Goal: Task Accomplishment & Management: Manage account settings

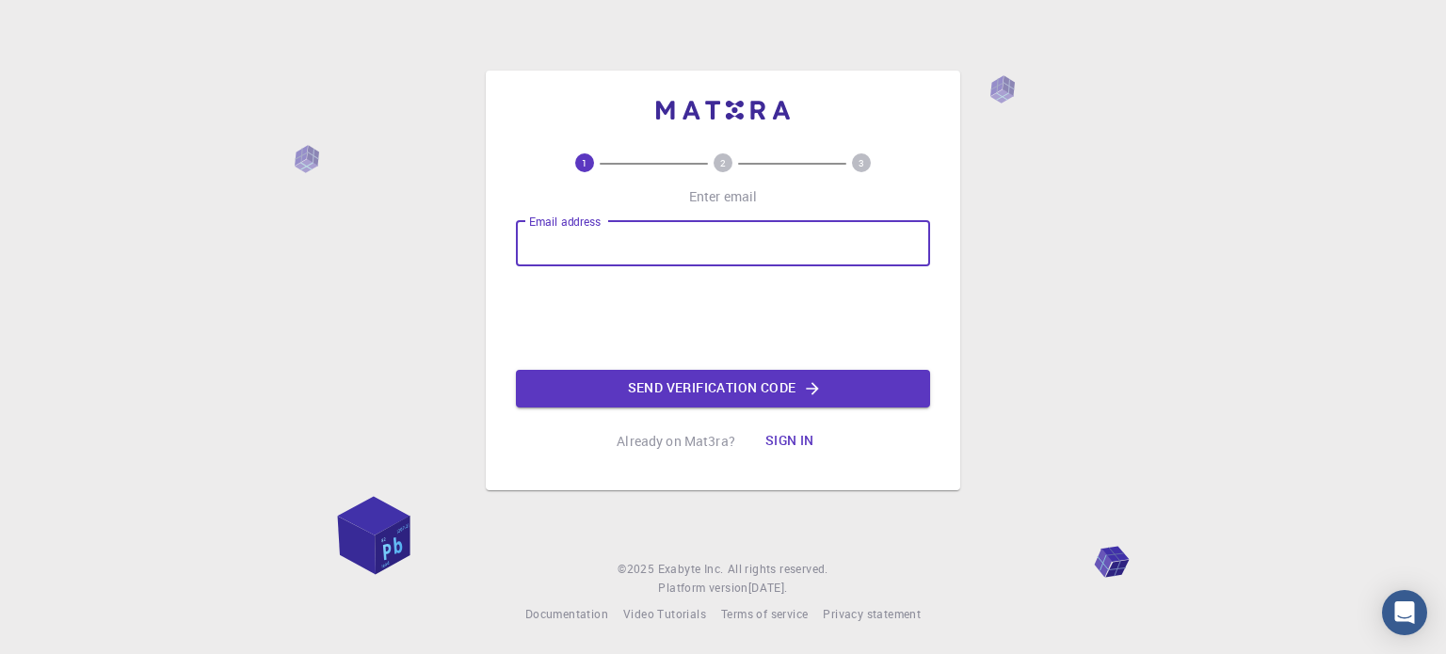
drag, startPoint x: 0, startPoint y: 0, endPoint x: 610, endPoint y: 242, distance: 656.4
click at [610, 242] on input "Email address" at bounding box center [723, 243] width 414 height 45
type input "[EMAIL_ADDRESS][DOMAIN_NAME]"
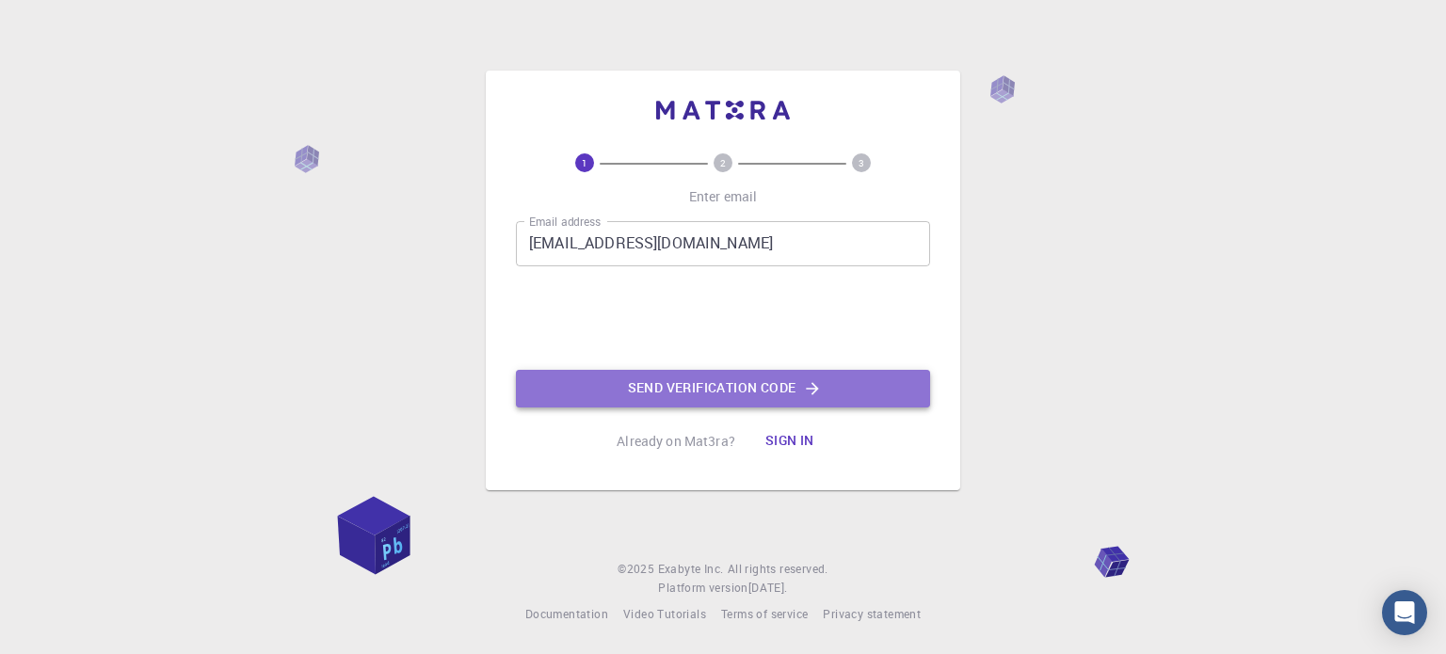
click at [705, 391] on button "Send verification code" at bounding box center [723, 389] width 414 height 38
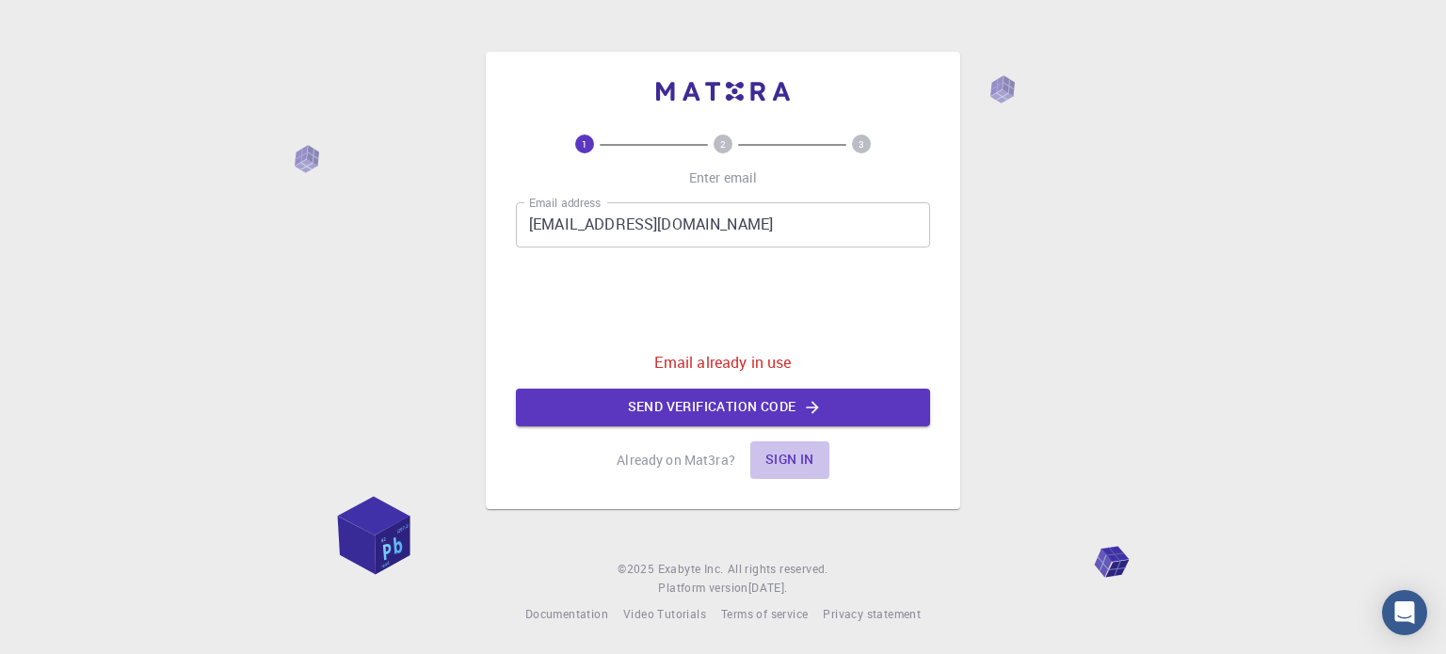
click at [791, 459] on button "Sign in" at bounding box center [789, 461] width 79 height 38
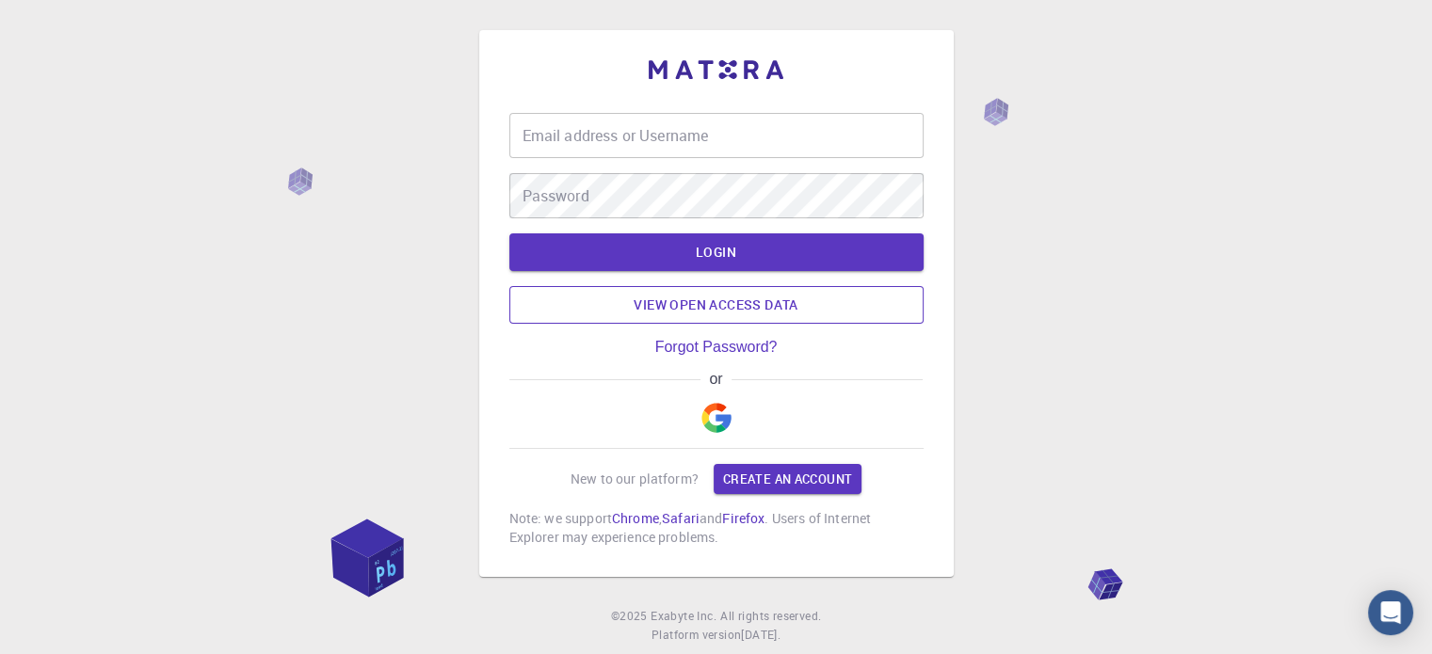
type input "amina8840"
click at [725, 255] on button "LOGIN" at bounding box center [716, 253] width 414 height 38
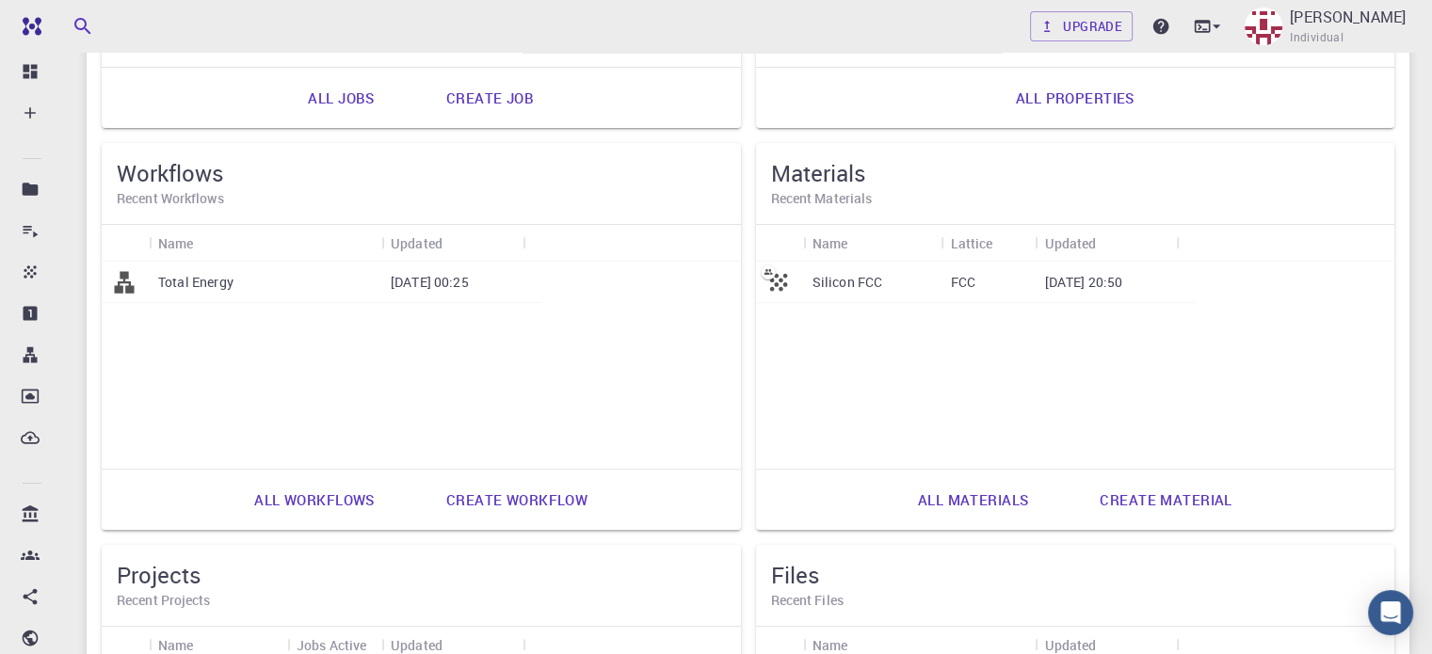
scroll to position [471, 0]
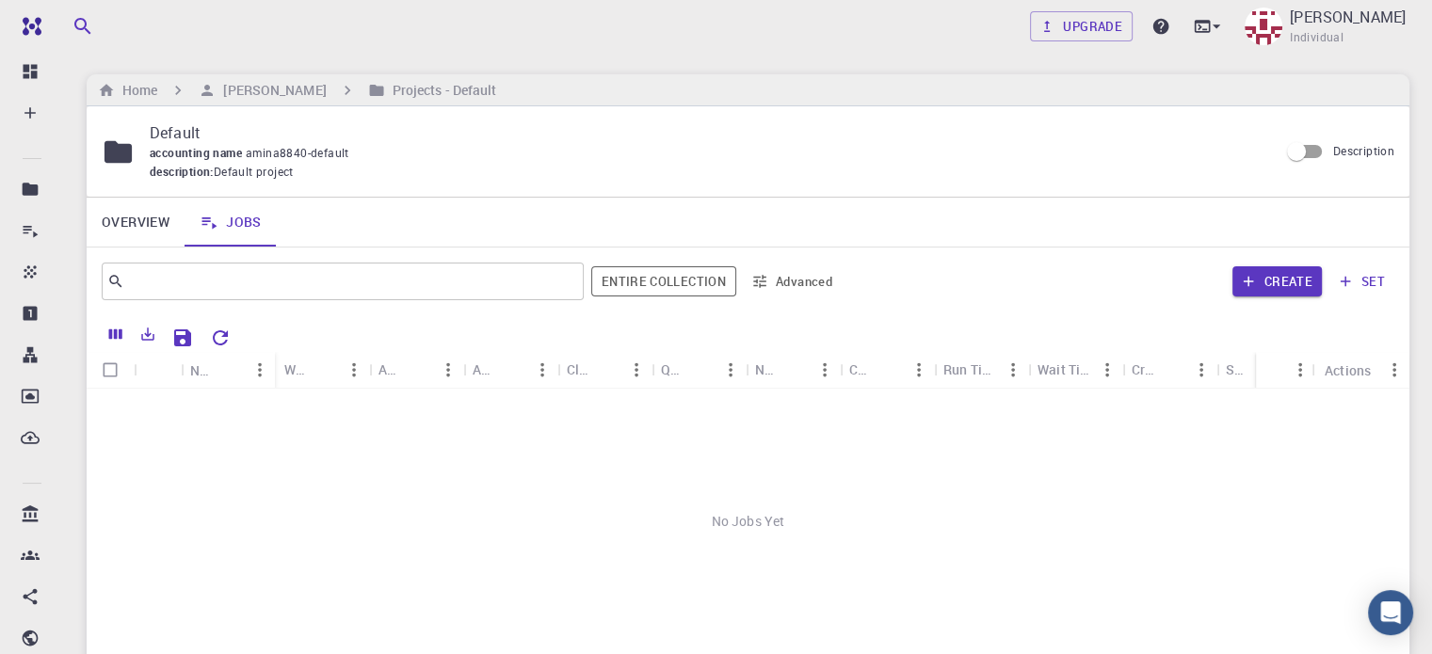
click at [705, 538] on div "No Jobs Yet" at bounding box center [748, 522] width 1323 height 266
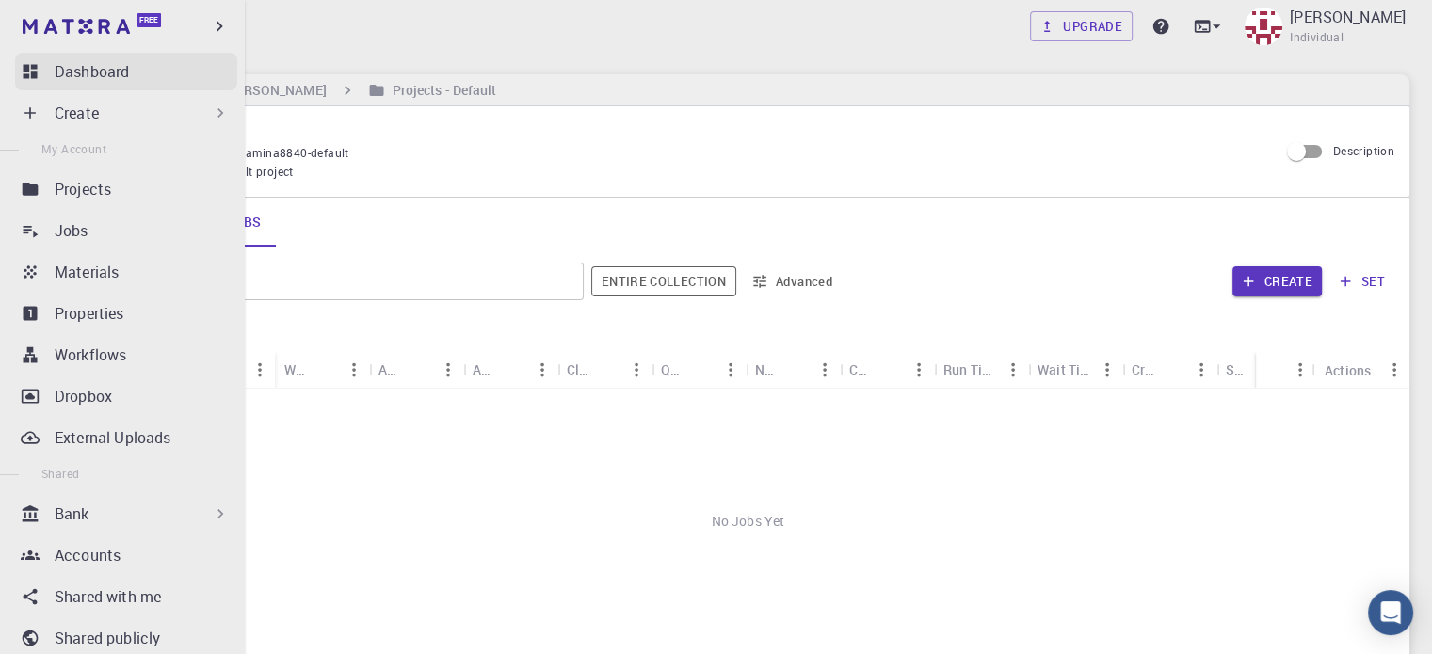
click at [46, 69] on link "Dashboard" at bounding box center [126, 72] width 222 height 38
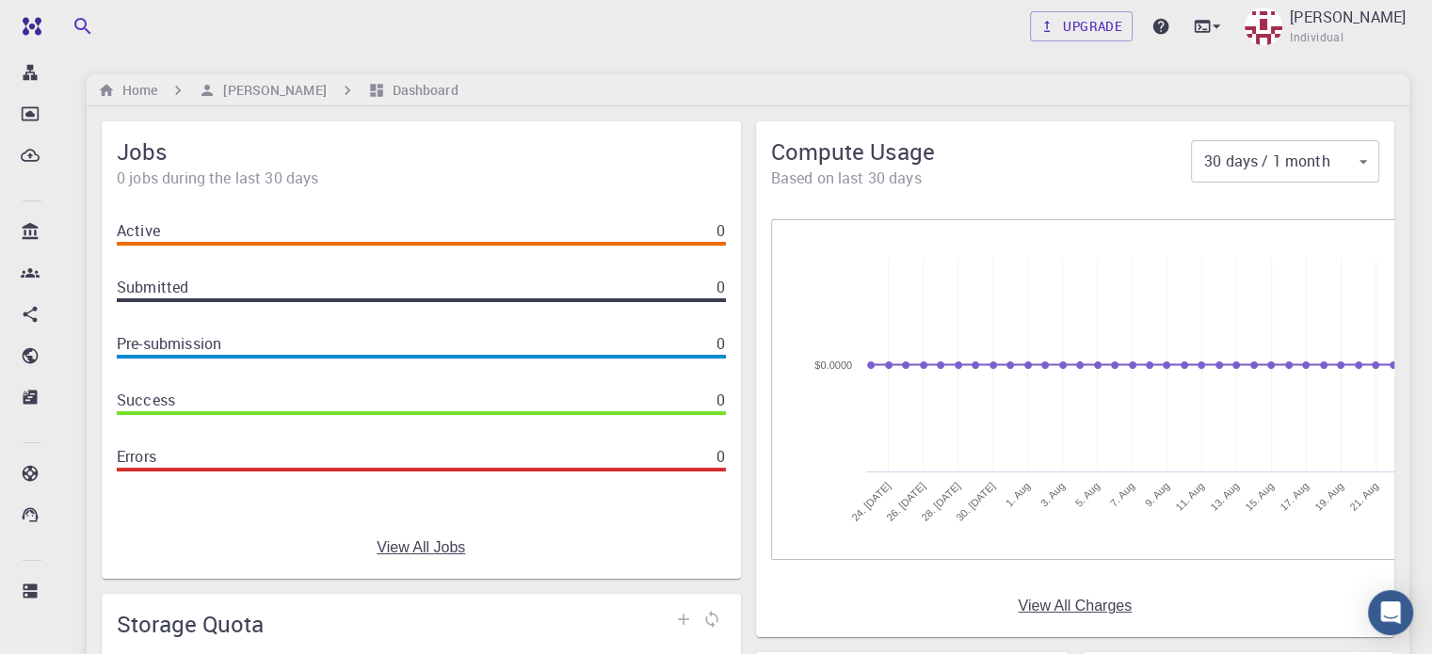
scroll to position [282, 0]
